Goal: Check status: Check status

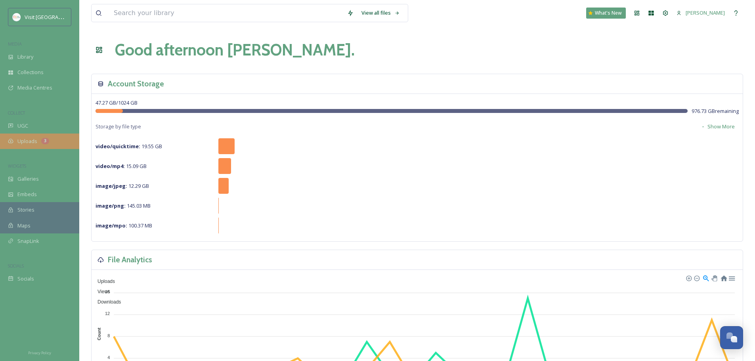
click at [39, 142] on div "Uploads 3" at bounding box center [39, 141] width 79 height 15
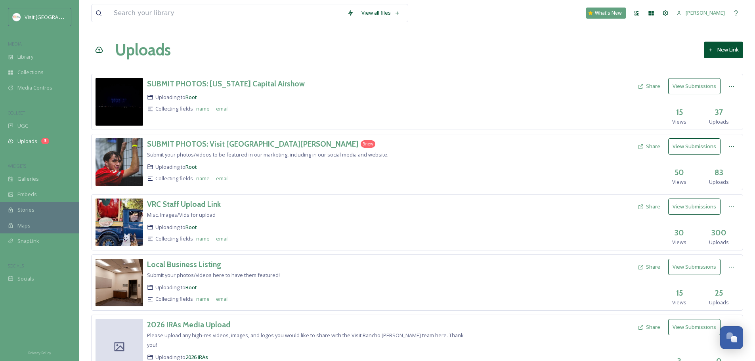
click at [299, 168] on div "Uploading to Root" at bounding box center [308, 167] width 322 height 8
click at [696, 152] on button "View Submissions" at bounding box center [695, 146] width 52 height 16
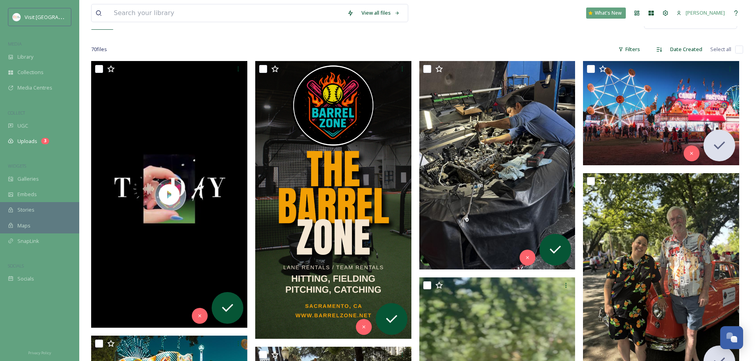
scroll to position [132, 0]
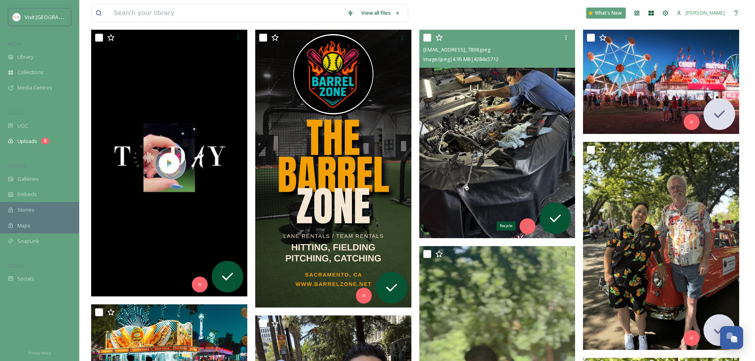
click at [530, 232] on div "Recycle" at bounding box center [528, 227] width 16 height 16
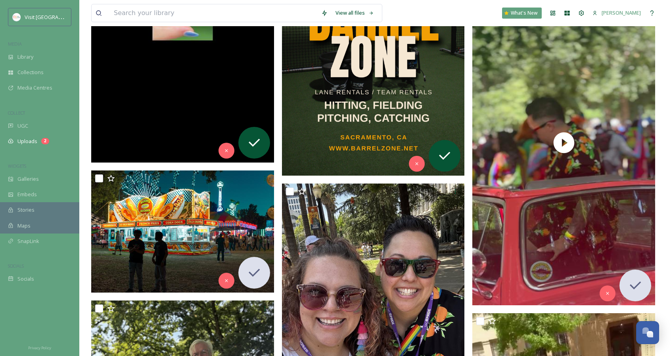
scroll to position [312, 0]
